Goal: Navigation & Orientation: Understand site structure

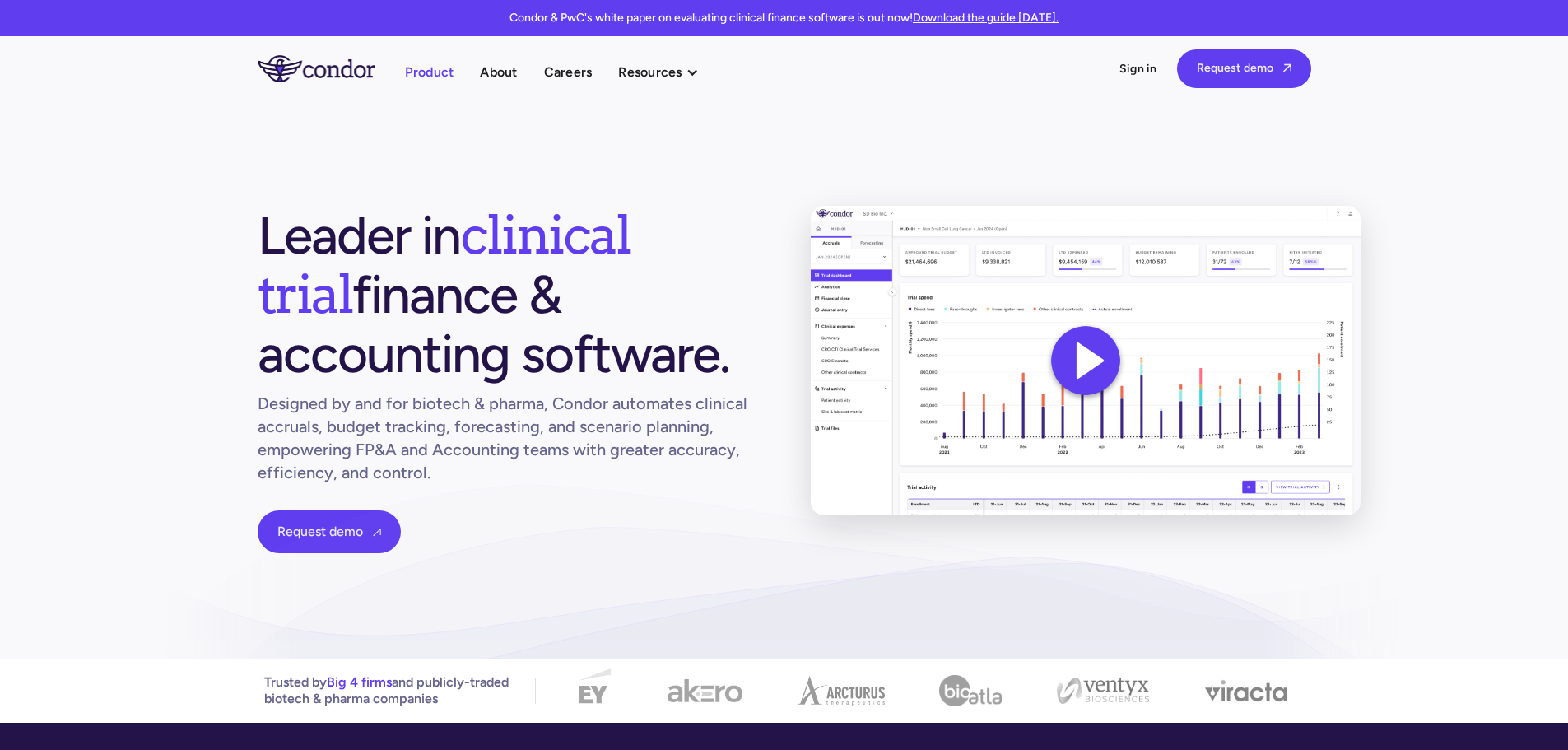
click at [432, 74] on link "Product" at bounding box center [430, 72] width 49 height 23
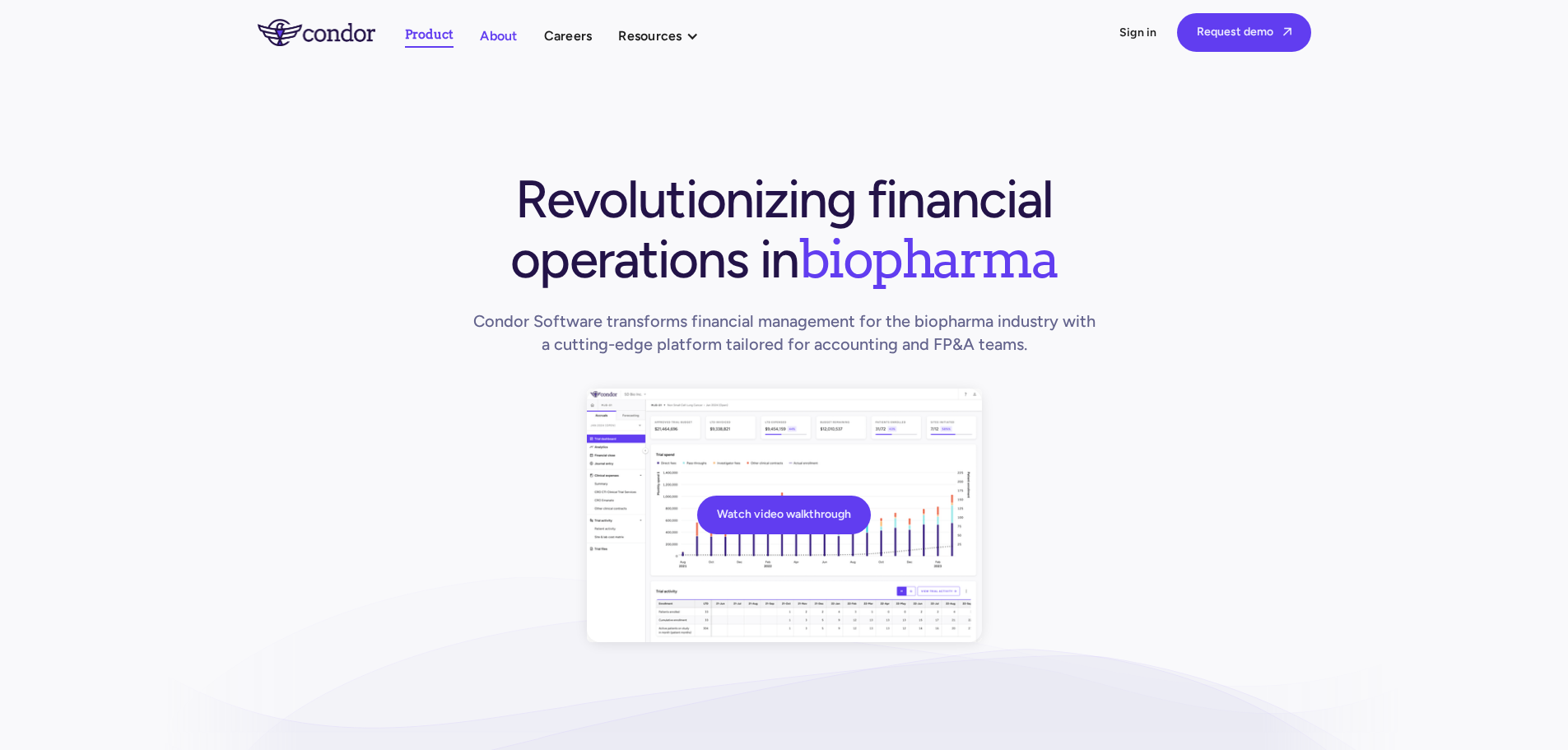
click at [502, 41] on link "About" at bounding box center [498, 36] width 37 height 23
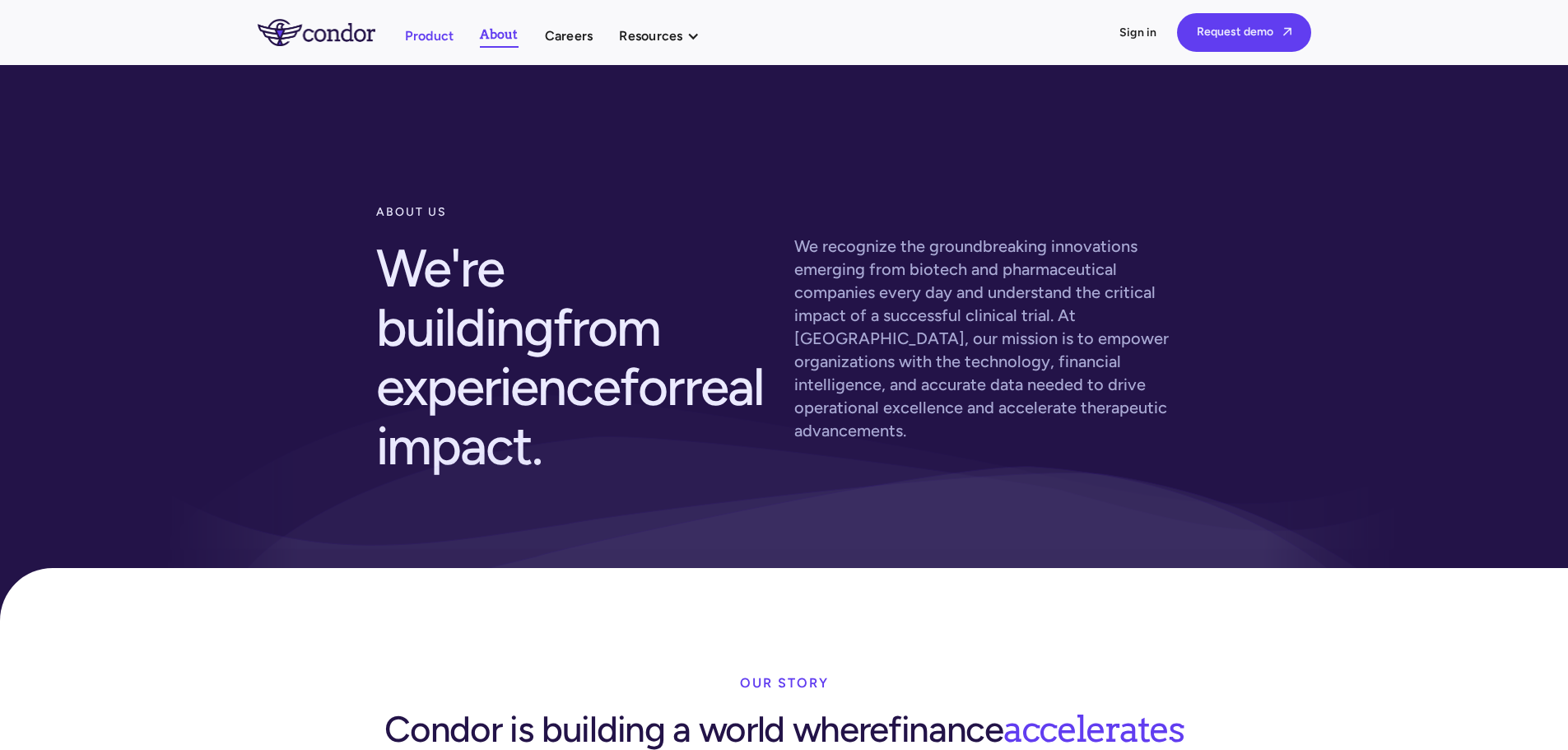
click at [421, 26] on link "Product" at bounding box center [430, 36] width 49 height 23
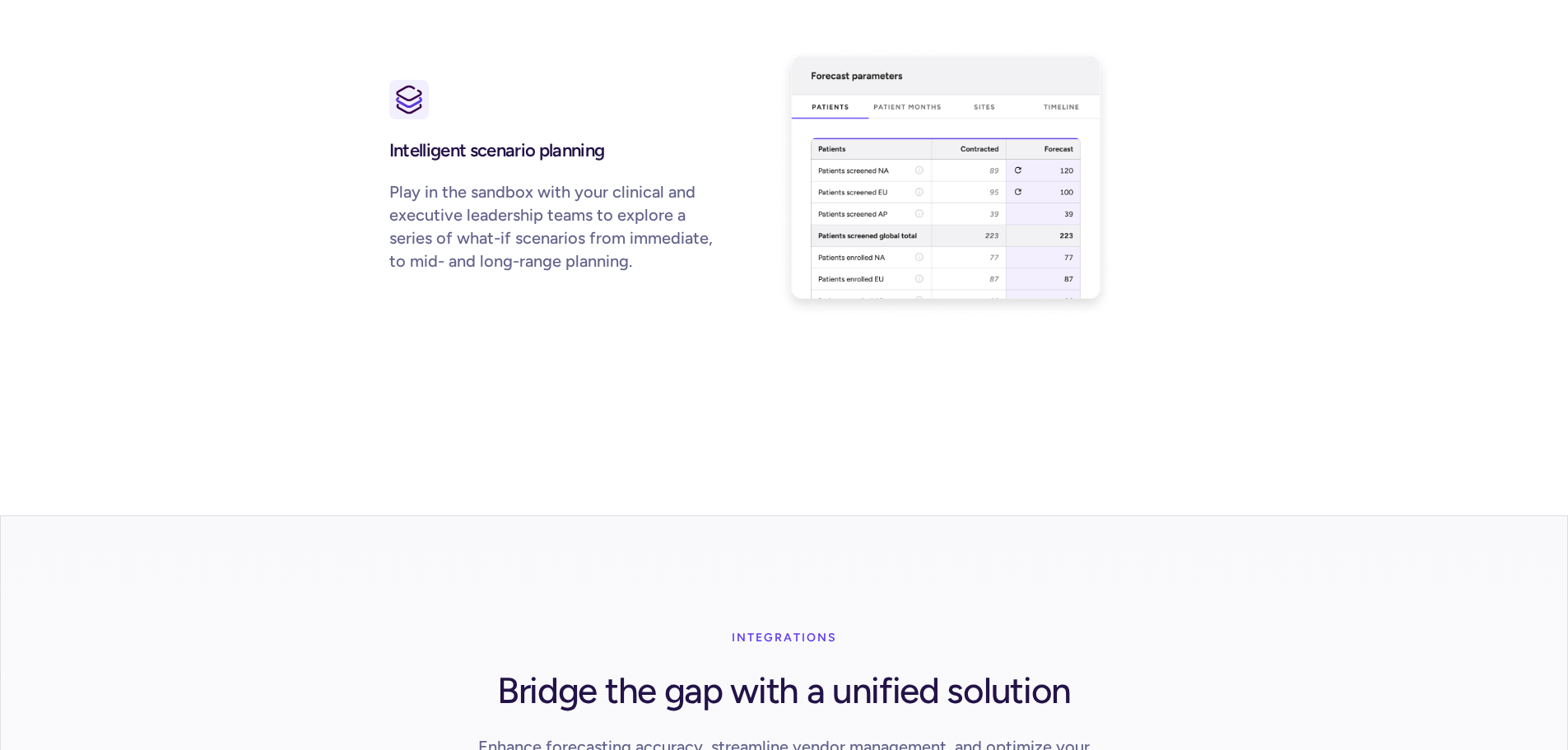
scroll to position [1811, 0]
